Goal: Find specific page/section: Find specific page/section

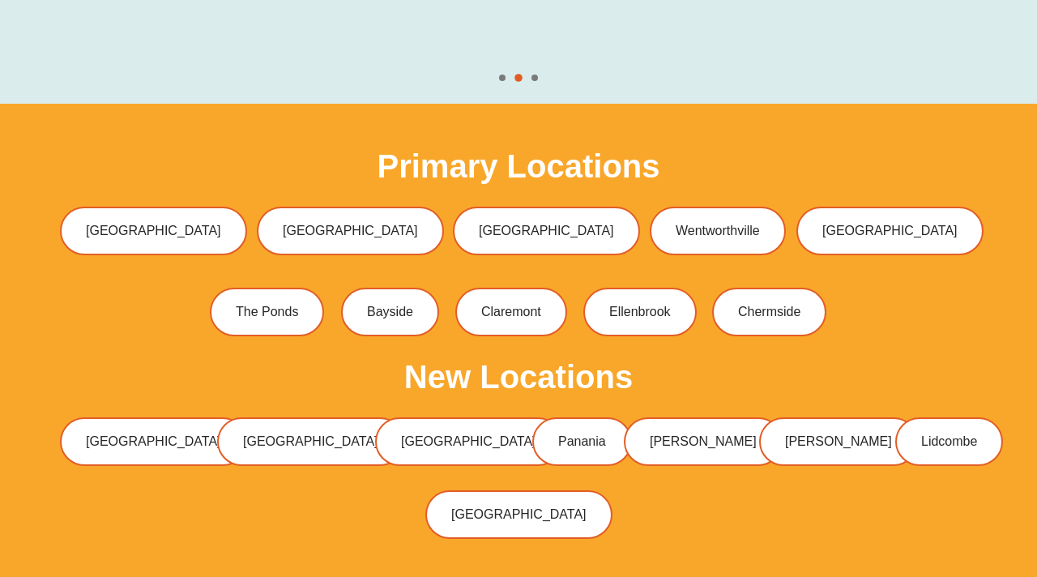
click at [732, 452] on div "New Locations [GEOGRAPHIC_DATA] [GEOGRAPHIC_DATA] [GEOGRAPHIC_DATA] [GEOGRAPHIC…" at bounding box center [518, 449] width 933 height 178
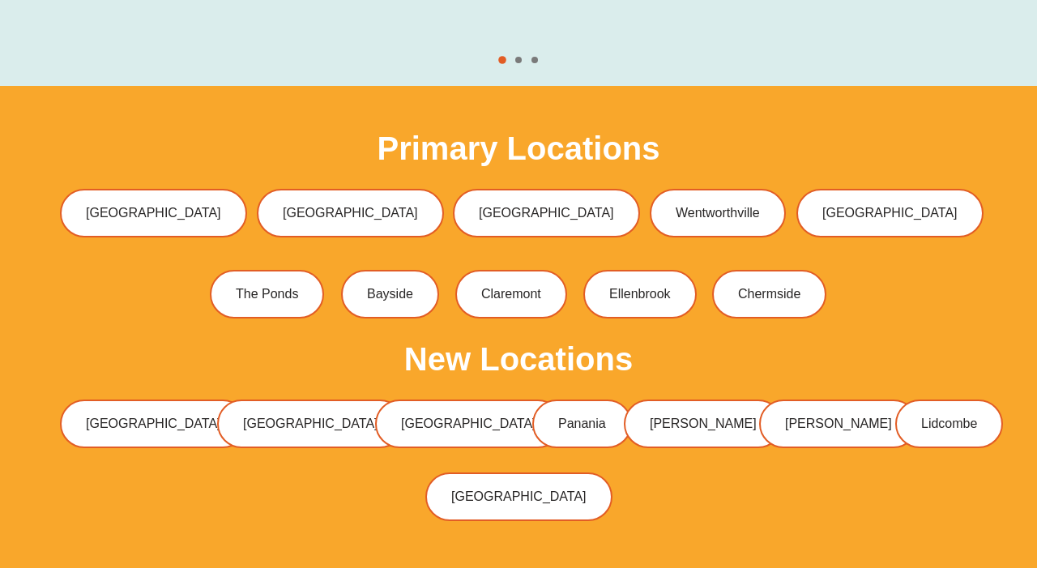
scroll to position [4807, 0]
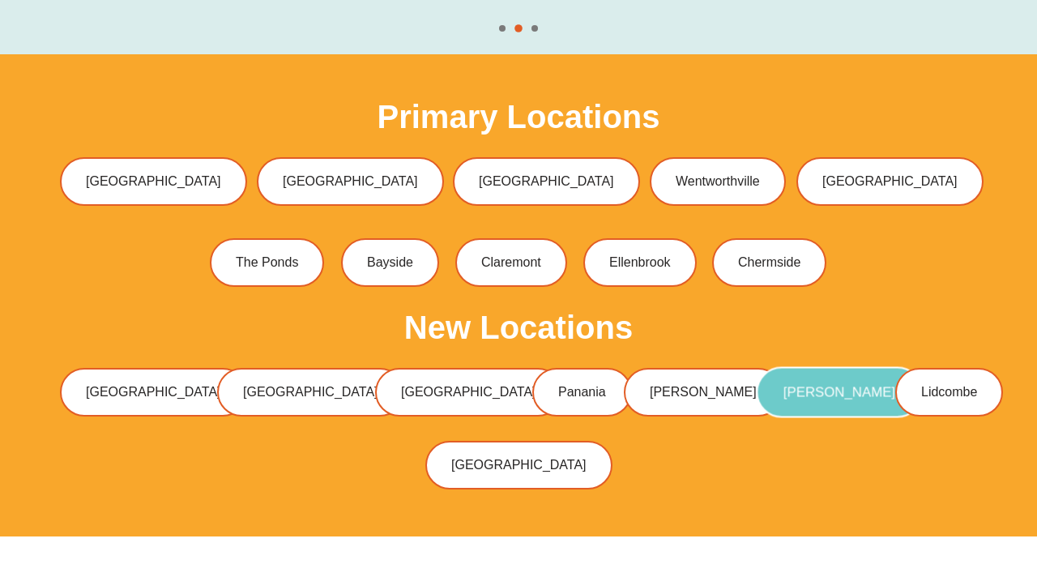
click at [757, 367] on link "[PERSON_NAME]" at bounding box center [840, 392] width 166 height 51
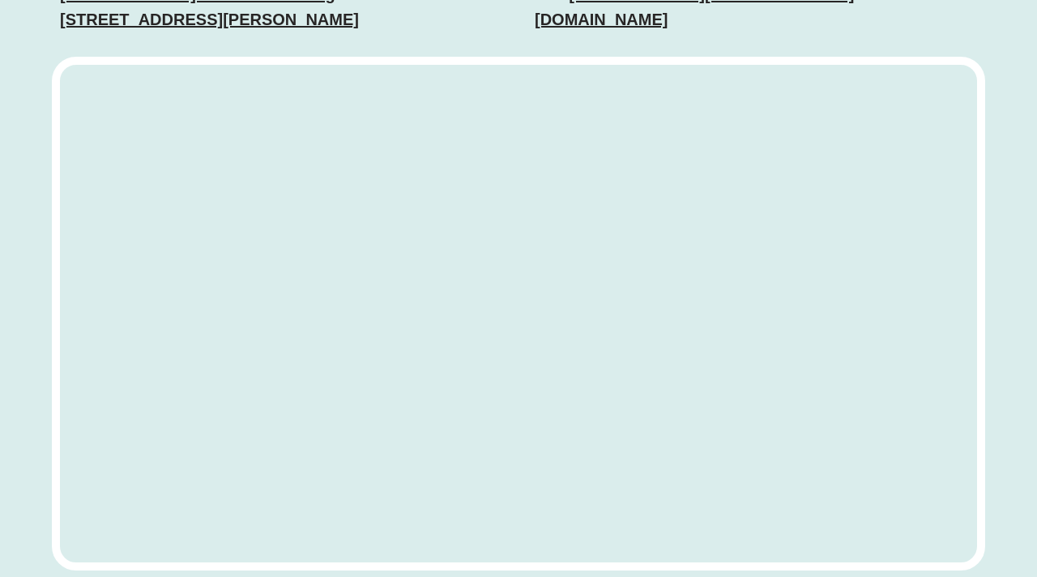
scroll to position [6485, 0]
